Goal: Communication & Community: Share content

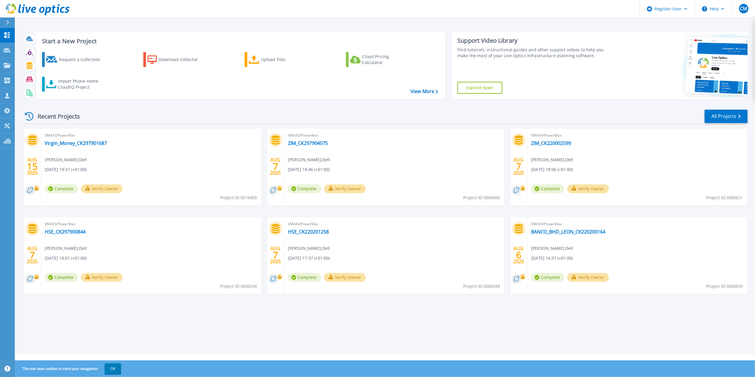
click at [101, 122] on div "Recent Projects All Projects" at bounding box center [385, 116] width 725 height 15
click at [56, 142] on link "HK120203062" at bounding box center [60, 143] width 31 height 6
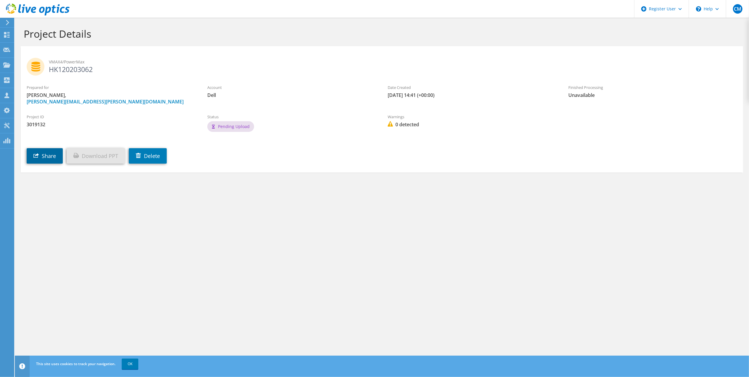
click at [54, 160] on link "Share" at bounding box center [45, 155] width 36 height 15
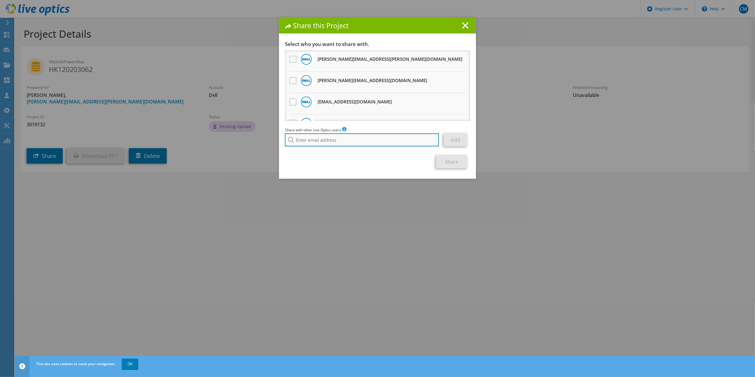
click at [315, 138] on input "search" at bounding box center [362, 139] width 154 height 13
paste input "[PERSON_NAME][EMAIL_ADDRESS][PERSON_NAME][DOMAIN_NAME]"
click at [325, 149] on li "[PERSON_NAME][EMAIL_ADDRESS][PERSON_NAME][DOMAIN_NAME]" at bounding box center [345, 147] width 121 height 7
type input "[PERSON_NAME][EMAIL_ADDRESS][PERSON_NAME][DOMAIN_NAME]"
click at [447, 141] on link "Add" at bounding box center [455, 139] width 23 height 13
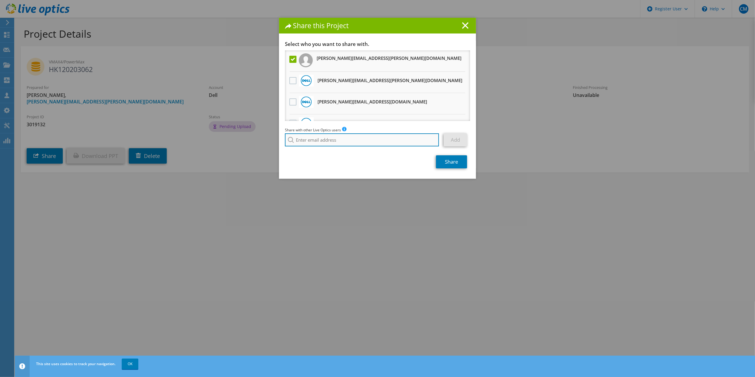
click at [318, 143] on input "search" at bounding box center [362, 139] width 154 height 13
paste input "[EMAIL_ADDRESS][DOMAIN_NAME]"
click at [309, 151] on li "[EMAIL_ADDRESS][DOMAIN_NAME]" at bounding box center [319, 147] width 68 height 7
type input "[EMAIL_ADDRESS][DOMAIN_NAME]"
click at [450, 142] on link "Add" at bounding box center [455, 139] width 23 height 13
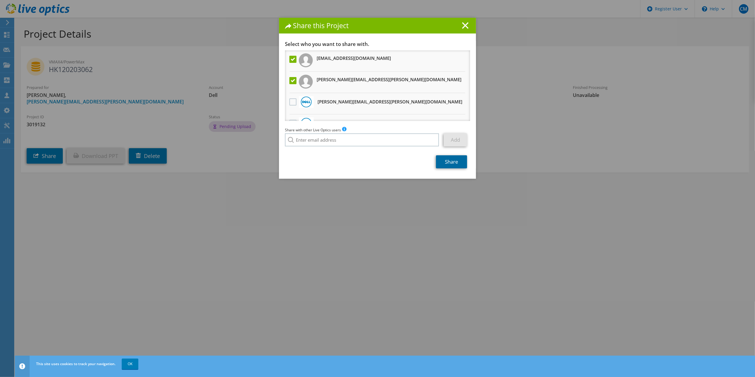
click at [447, 164] on link "Share" at bounding box center [451, 161] width 31 height 13
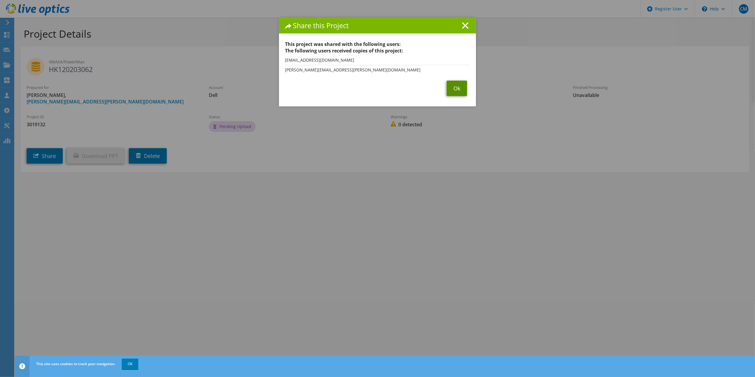
click at [447, 88] on link "Ok" at bounding box center [457, 88] width 20 height 15
